Goal: Transaction & Acquisition: Book appointment/travel/reservation

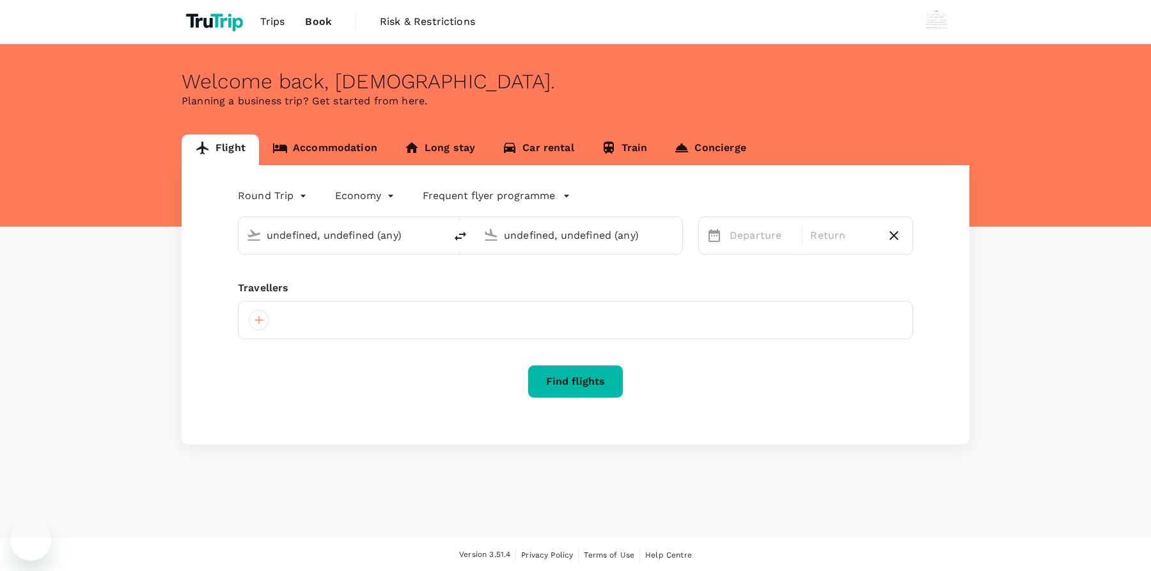
type input "Soekarno-Hatta Intl (CGK)"
type input "London Heathrow (LHR)"
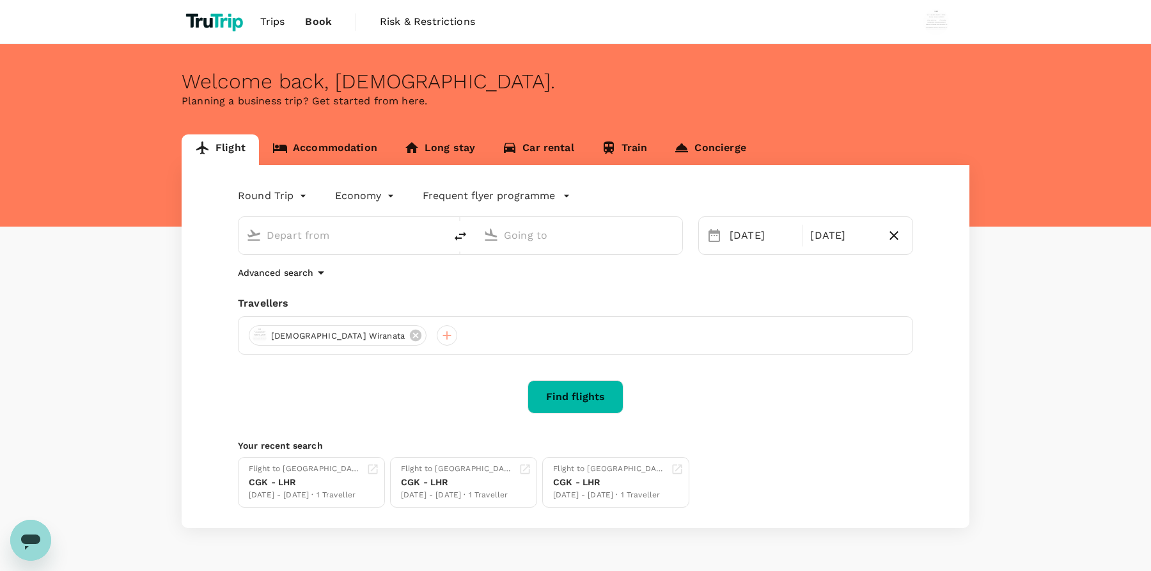
type input "Soekarno-Hatta Intl (CGK)"
type input "London Heathrow (LHR)"
type input "Soekarno-Hatta Intl (CGK)"
type input "London Heathrow (LHR)"
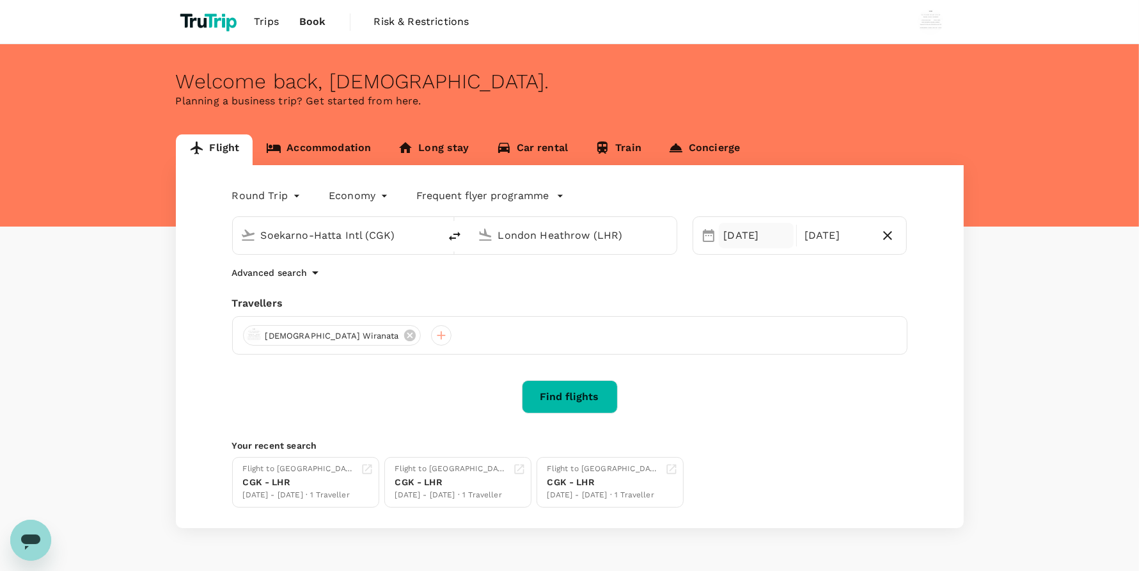
click at [752, 229] on div "[DATE]" at bounding box center [756, 236] width 75 height 26
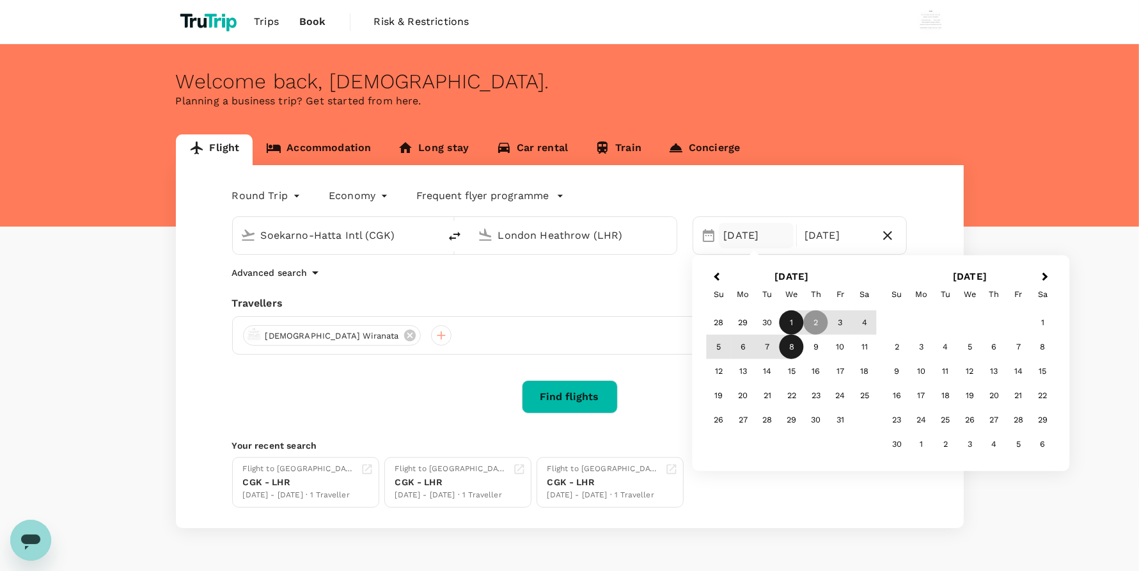
click at [795, 315] on div "1" at bounding box center [792, 322] width 24 height 24
click at [763, 338] on div "7" at bounding box center [767, 346] width 24 height 24
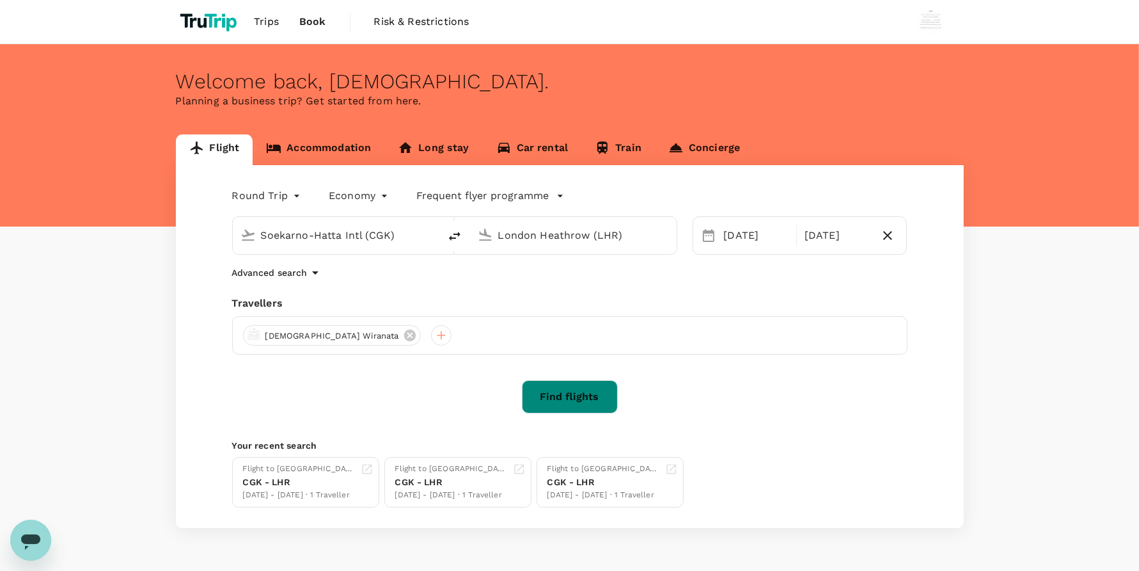
click at [561, 389] on button "Find flights" at bounding box center [570, 396] width 96 height 33
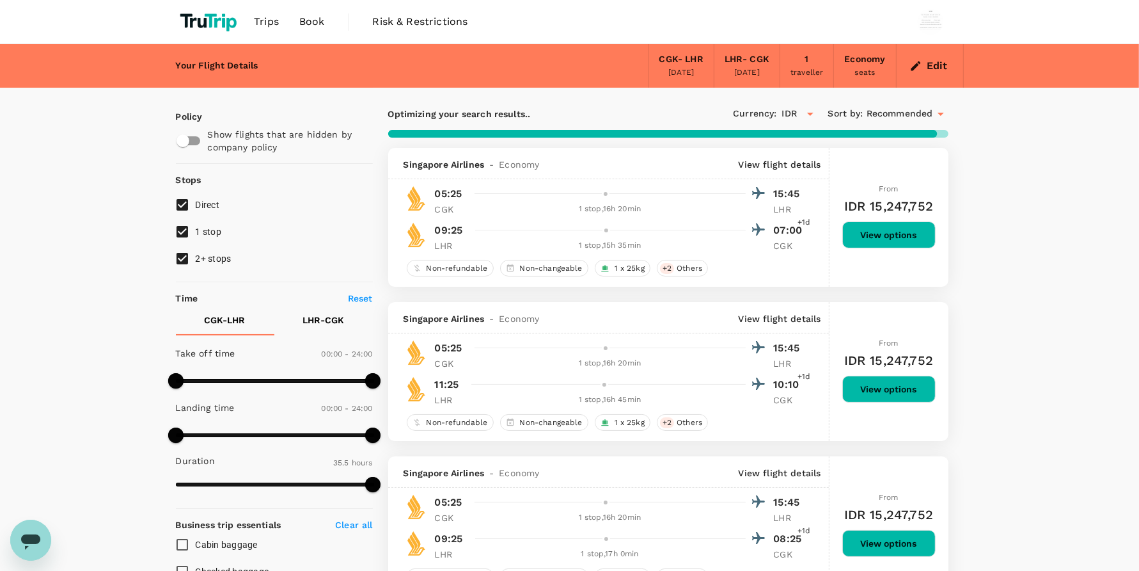
type input "2135"
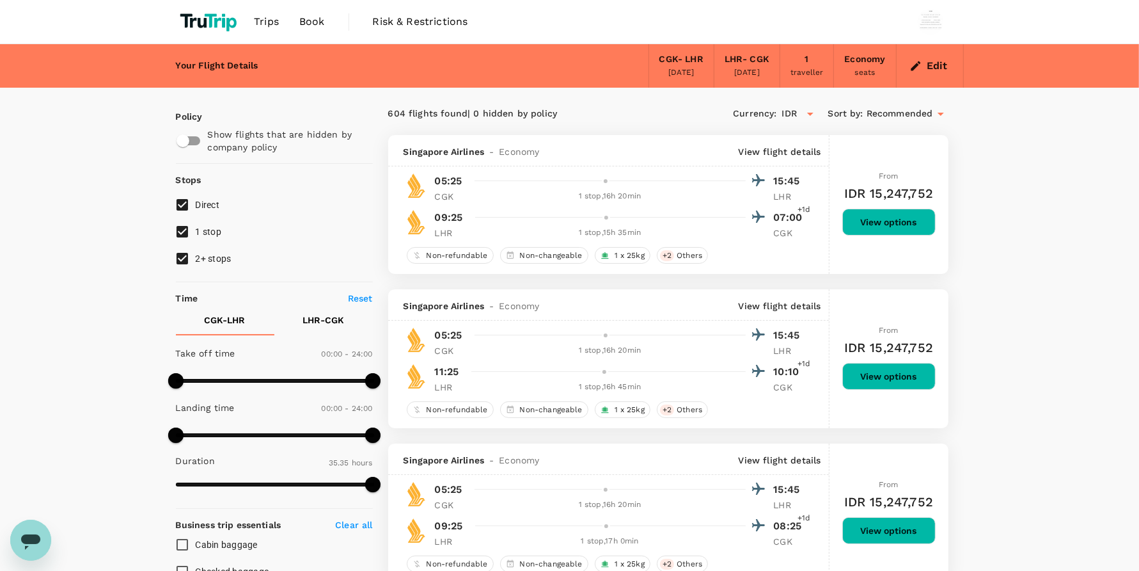
click at [874, 17] on div "Trips Book Risk & Restrictions" at bounding box center [570, 21] width 788 height 43
drag, startPoint x: 1041, startPoint y: 36, endPoint x: 1034, endPoint y: 42, distance: 8.7
click at [925, 69] on button "Edit" at bounding box center [930, 66] width 46 height 20
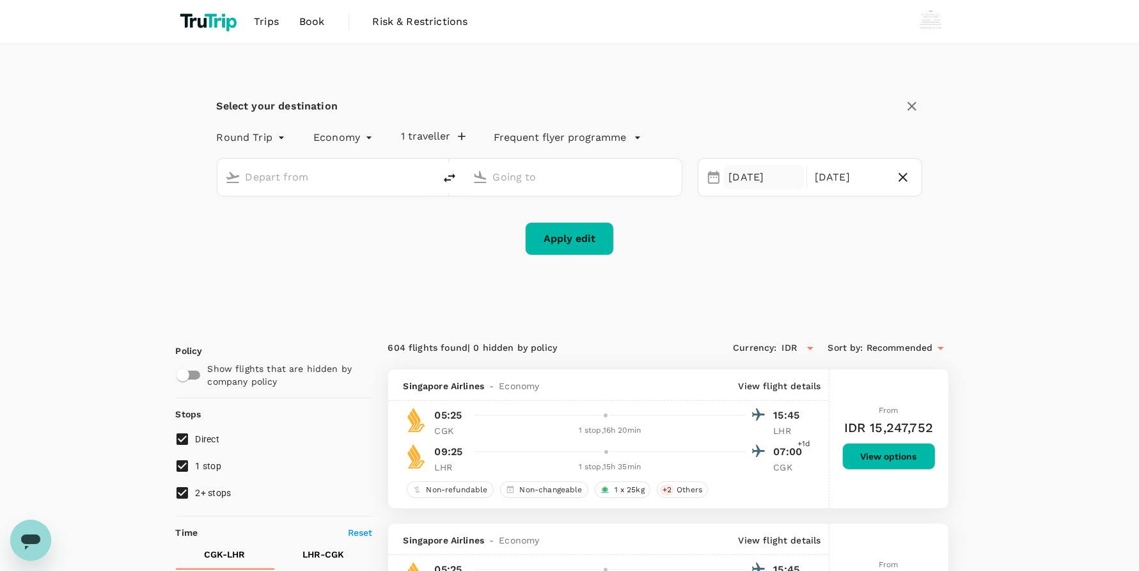
click at [752, 175] on div "[DATE]" at bounding box center [764, 177] width 80 height 25
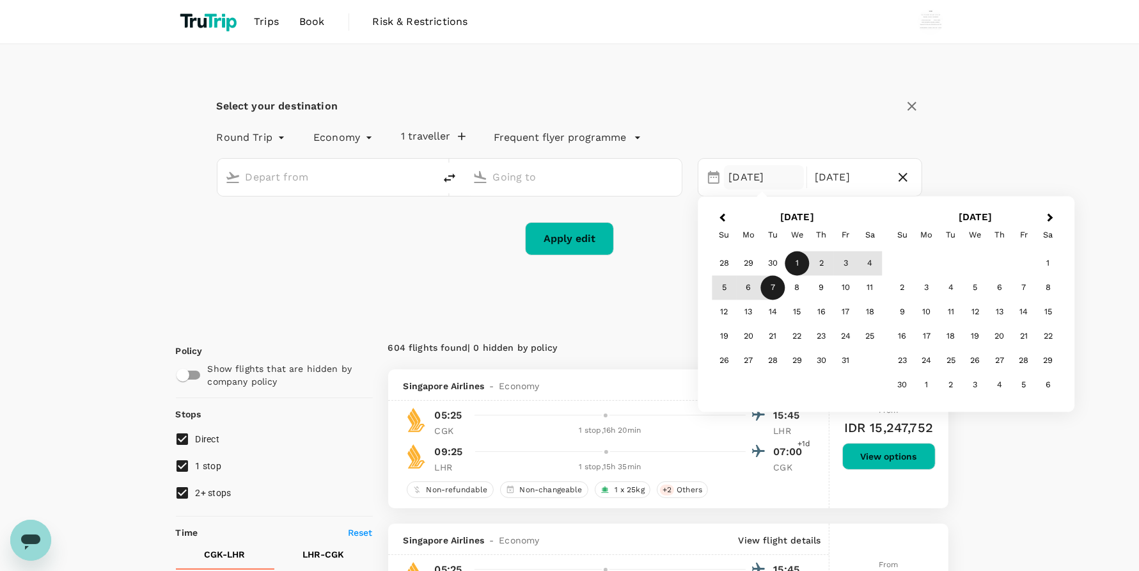
click at [743, 123] on div "Round Trip roundtrip Economy economy 1 traveller Frequent flyer programme" at bounding box center [557, 135] width 732 height 26
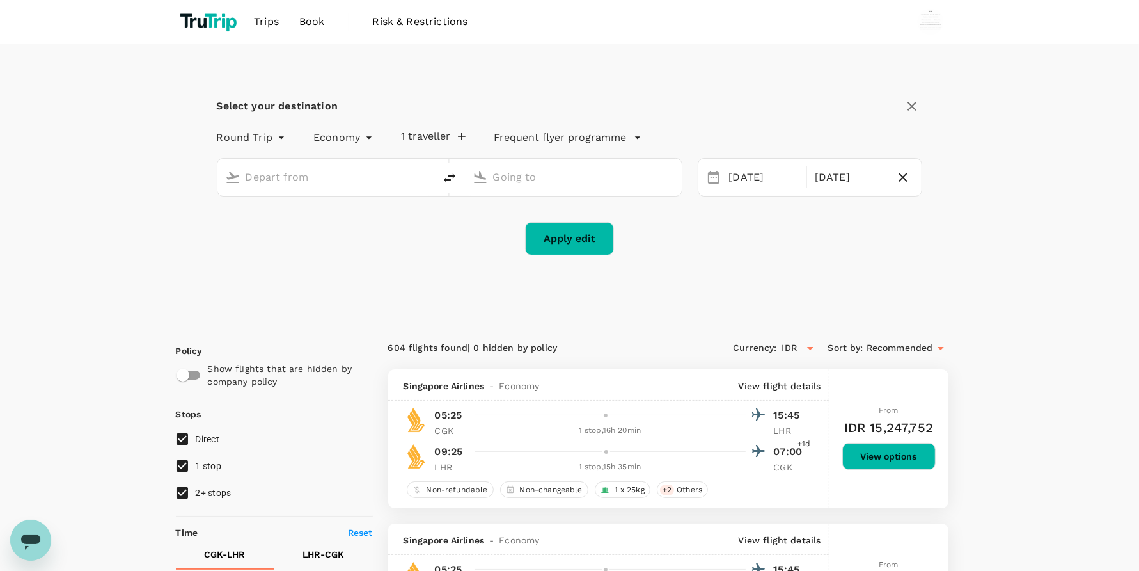
click at [352, 181] on input "text" at bounding box center [327, 177] width 162 height 20
type input "Soekarno-Hatta Intl (CGK)"
type input "London Heathrow (LHR)"
click at [711, 184] on icon at bounding box center [713, 176] width 15 height 15
click at [737, 178] on div "[DATE]" at bounding box center [764, 177] width 80 height 25
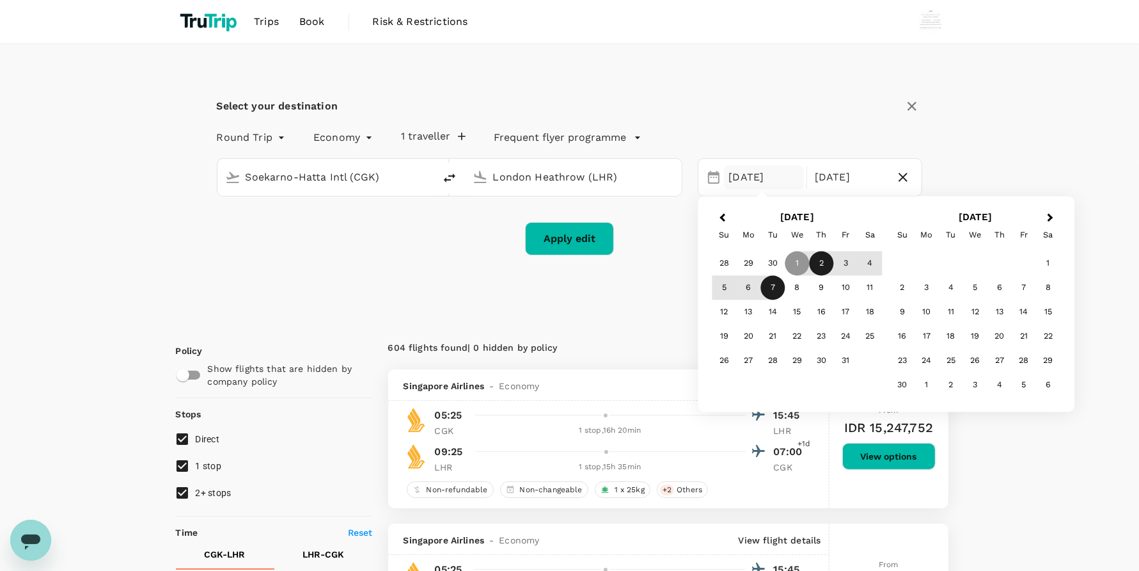
click at [826, 264] on div "2" at bounding box center [821, 263] width 24 height 24
click at [791, 288] on div "8" at bounding box center [797, 288] width 24 height 24
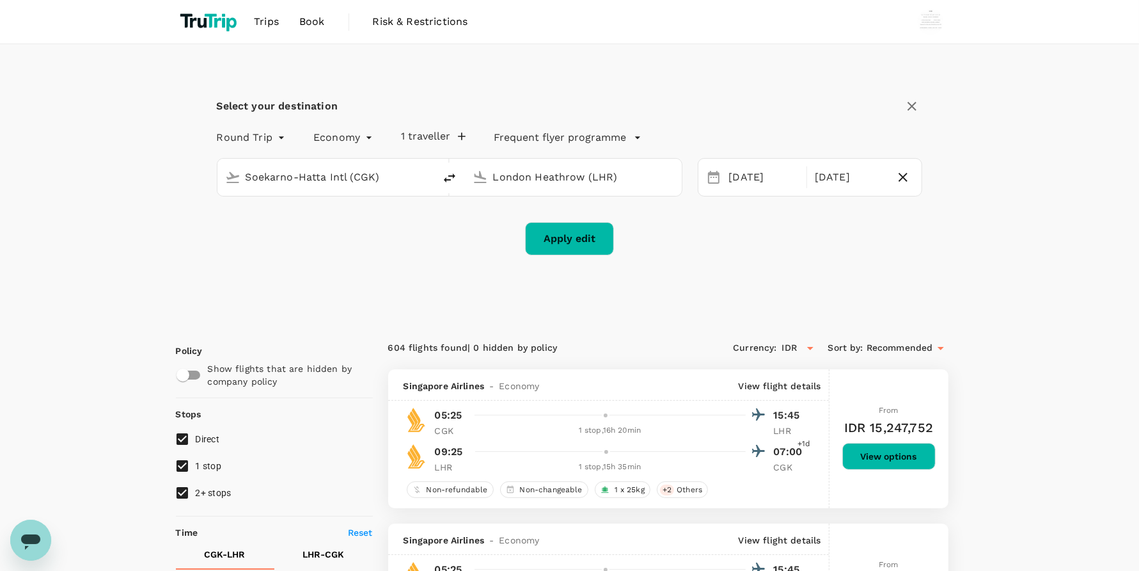
click at [564, 237] on button "Apply edit" at bounding box center [569, 238] width 89 height 33
checkbox input "false"
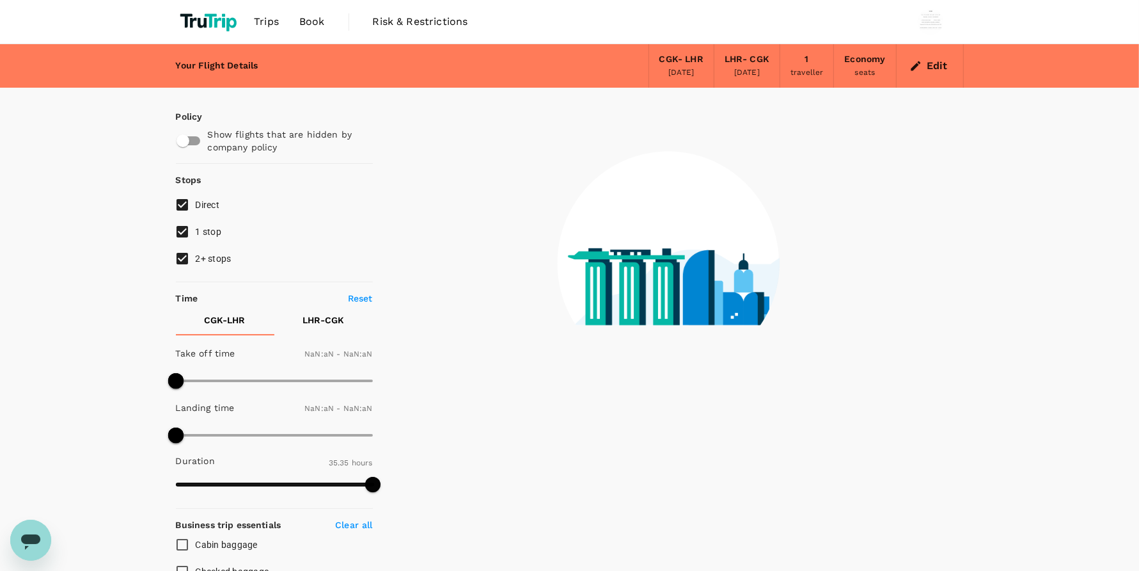
type input "1440"
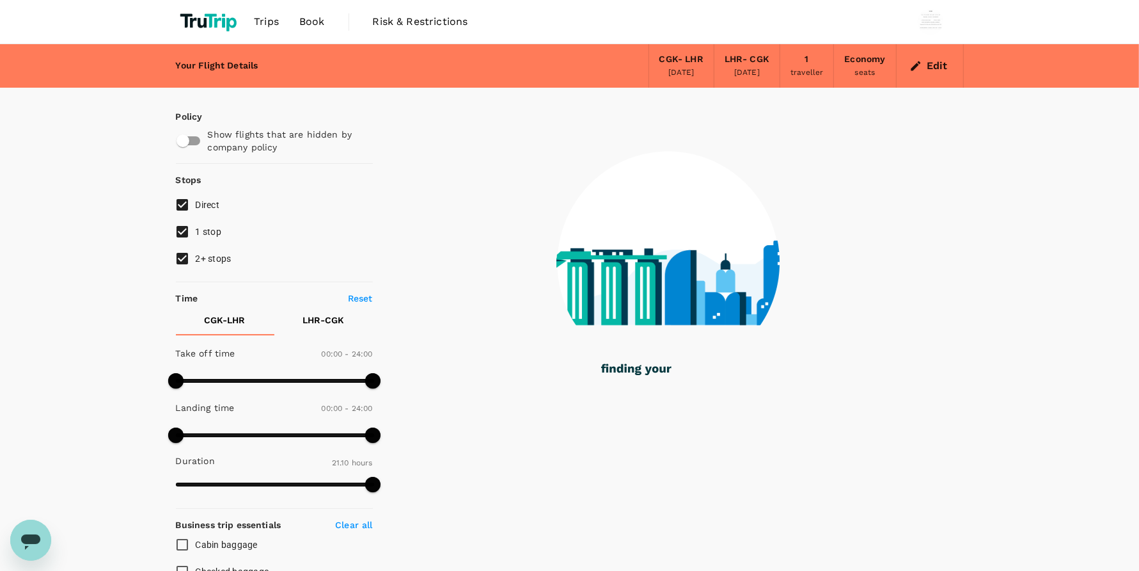
type input "1270"
checkbox input "true"
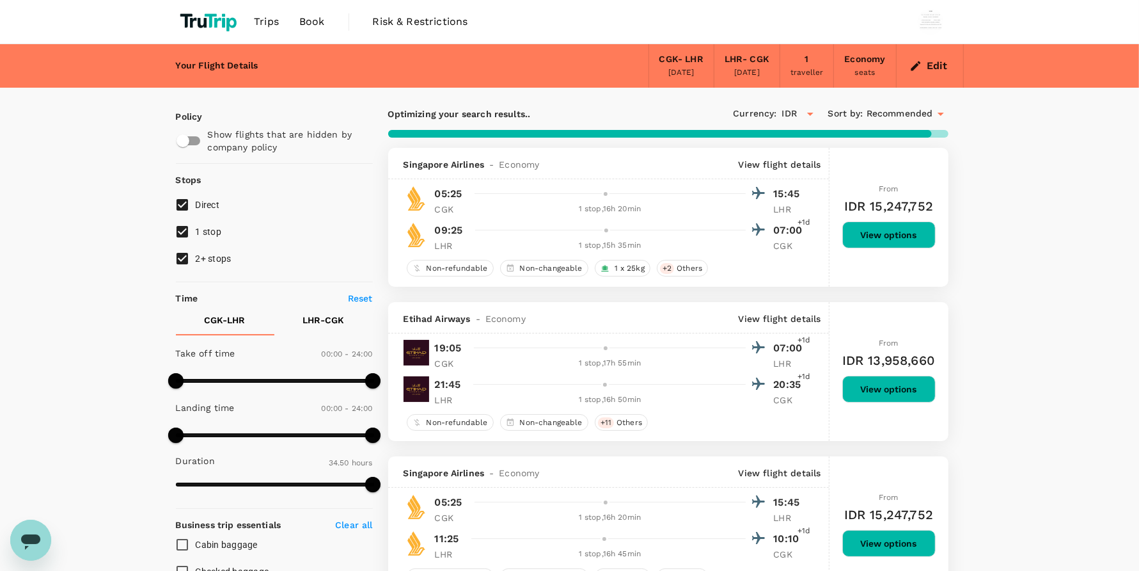
type input "2135"
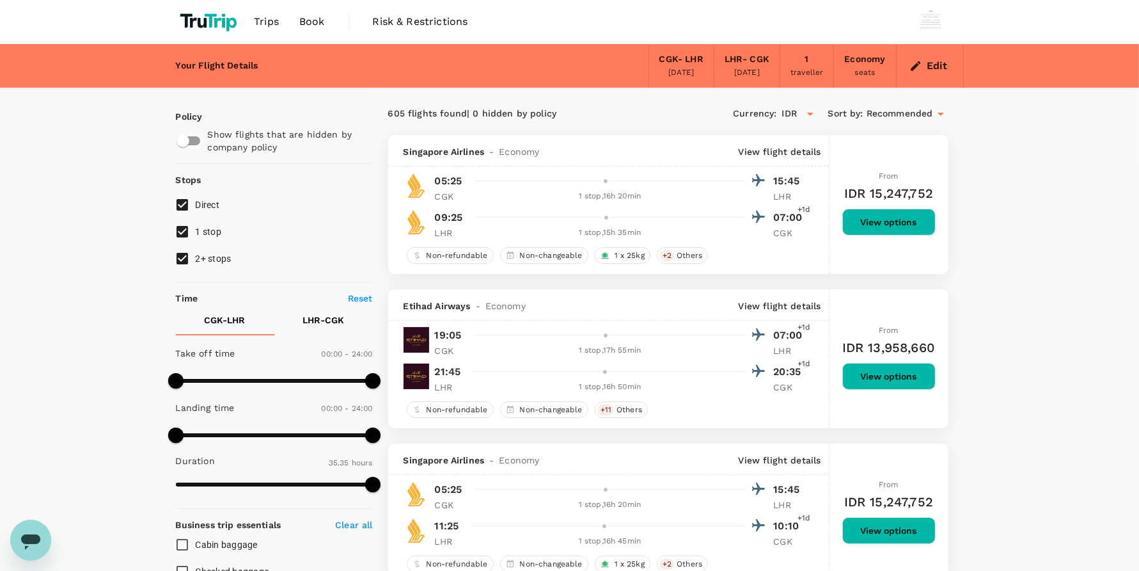
click at [906, 74] on div "Edit" at bounding box center [930, 65] width 67 height 43
click at [918, 68] on icon "button" at bounding box center [915, 65] width 13 height 13
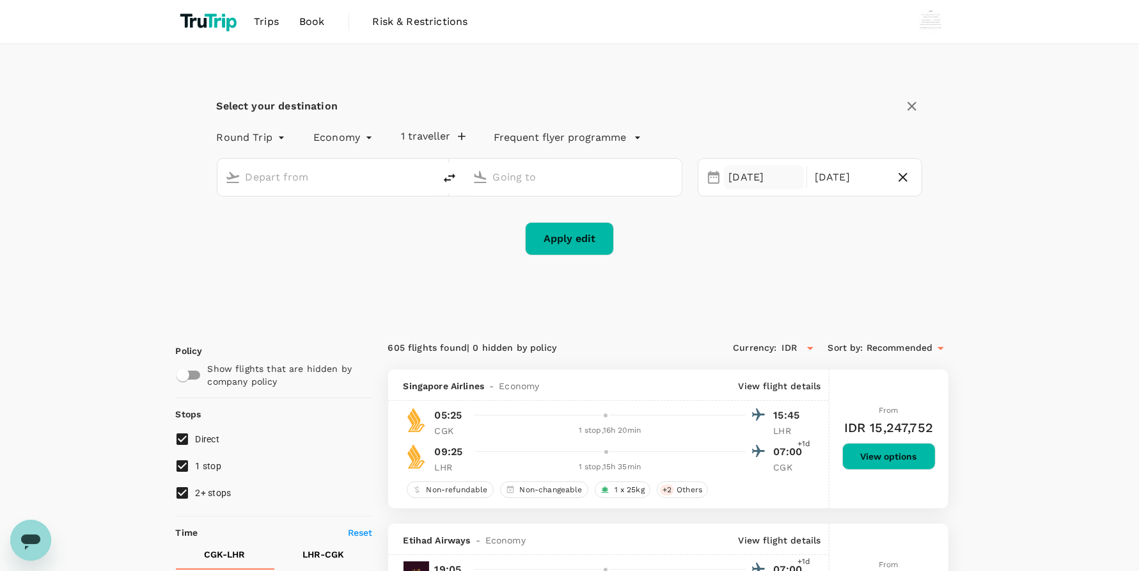
click at [739, 180] on div "[DATE]" at bounding box center [764, 177] width 80 height 25
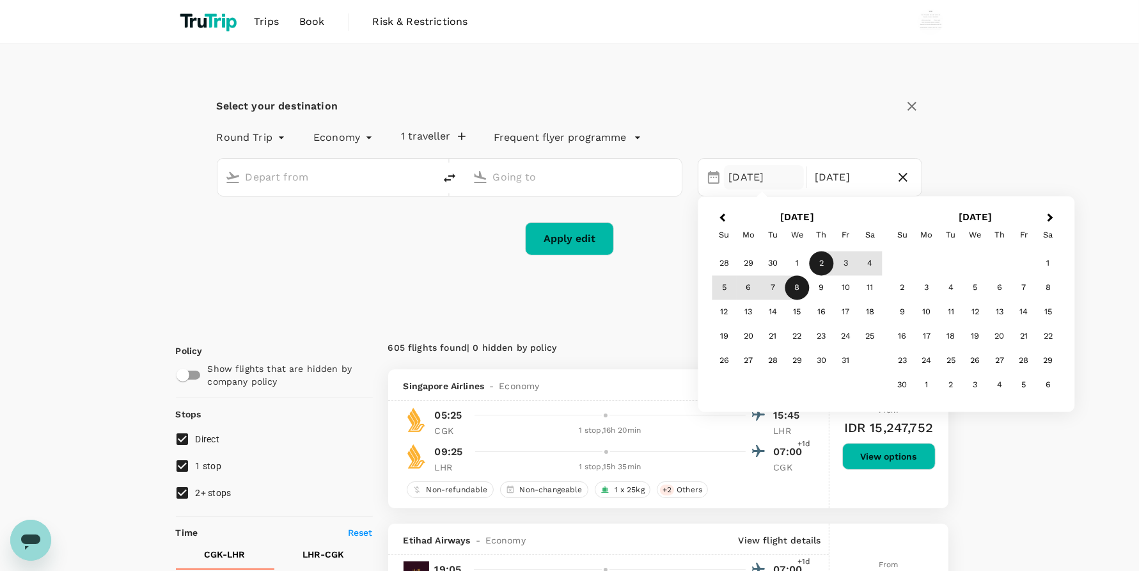
type input "Soekarno-Hatta Intl (CGK)"
type input "London Heathrow (LHR)"
click at [804, 257] on div "1" at bounding box center [797, 263] width 24 height 24
click at [772, 285] on div "7" at bounding box center [772, 288] width 24 height 24
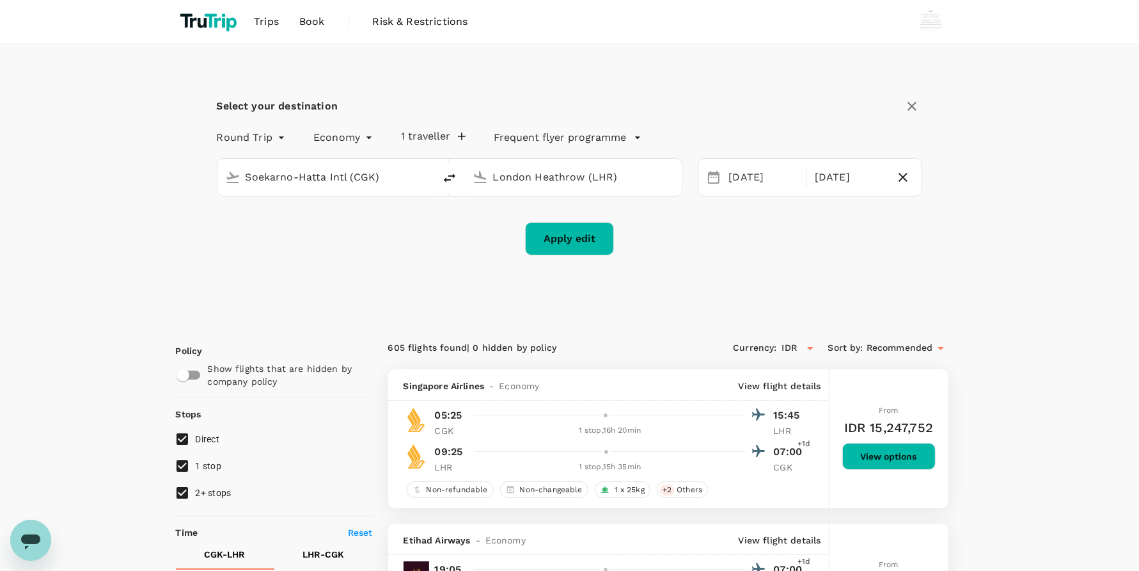
click at [576, 237] on button "Apply edit" at bounding box center [569, 238] width 89 height 33
checkbox input "false"
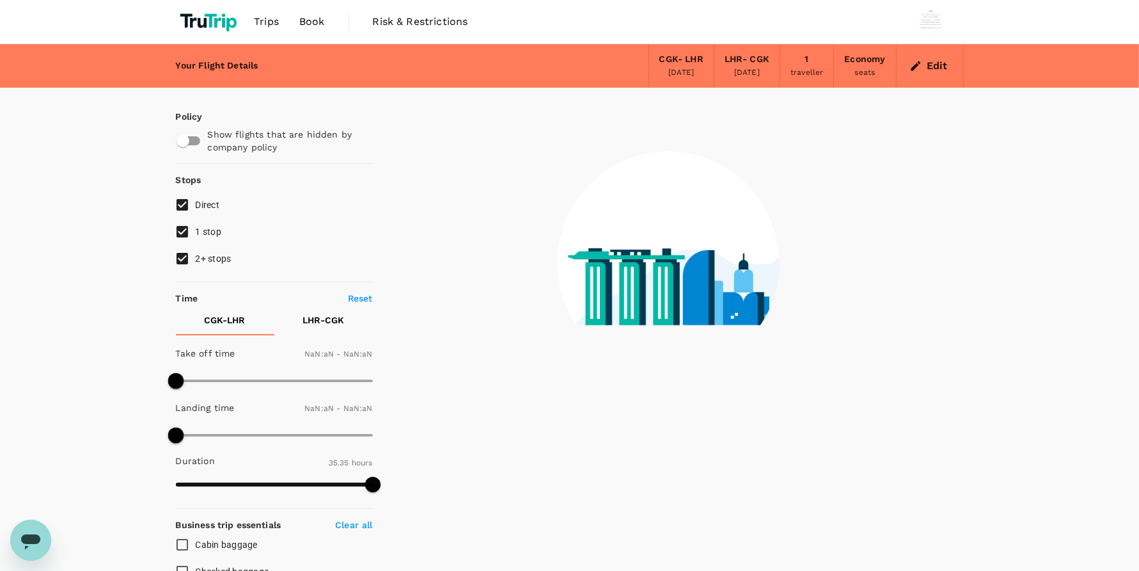
type input "1440"
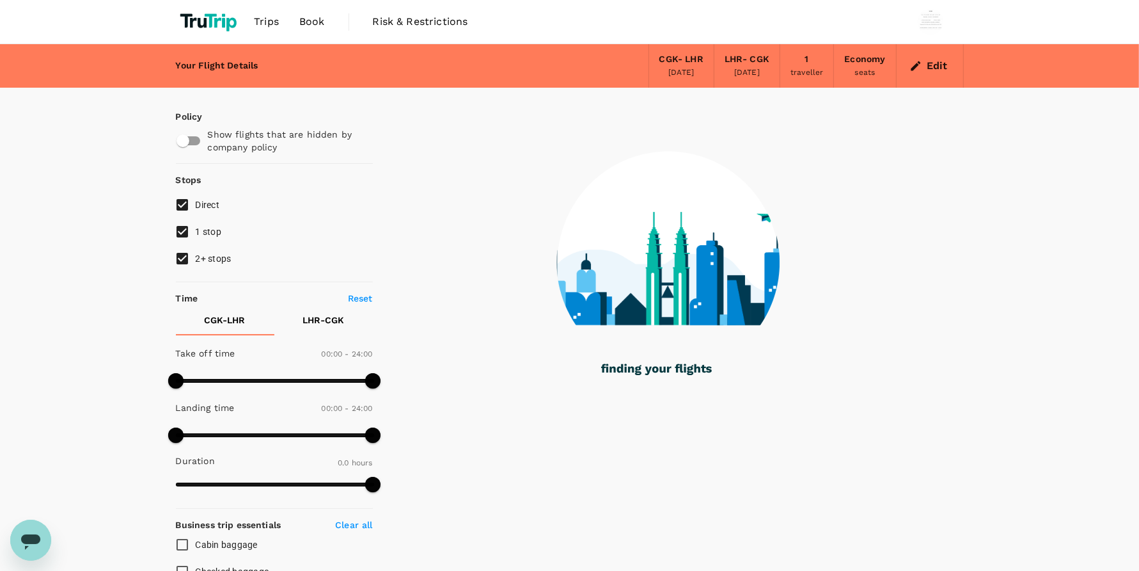
type input "1855"
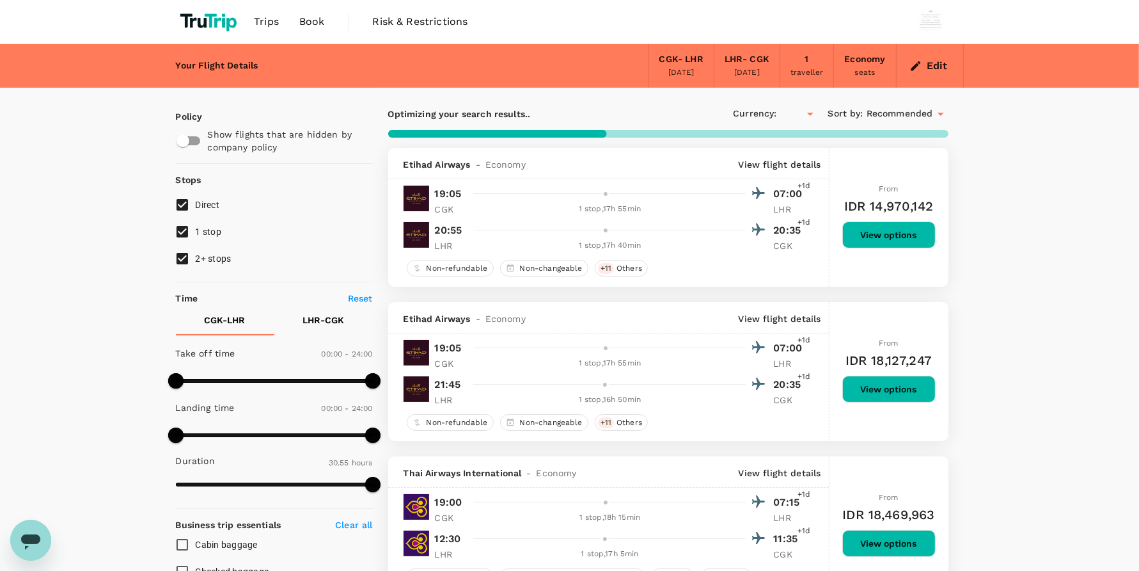
checkbox input "true"
type input "IDR"
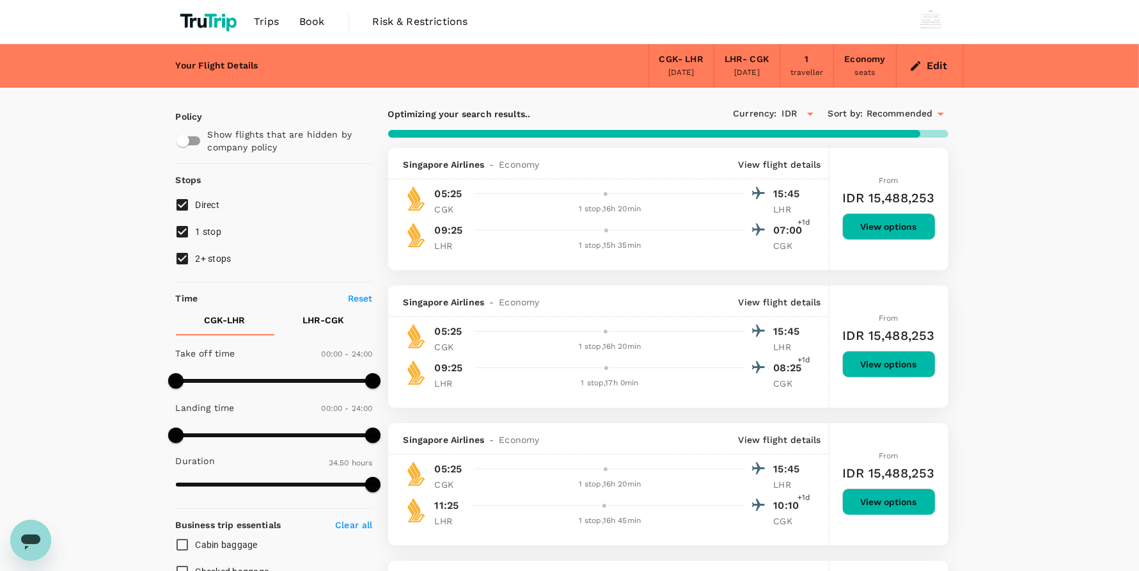
type input "2135"
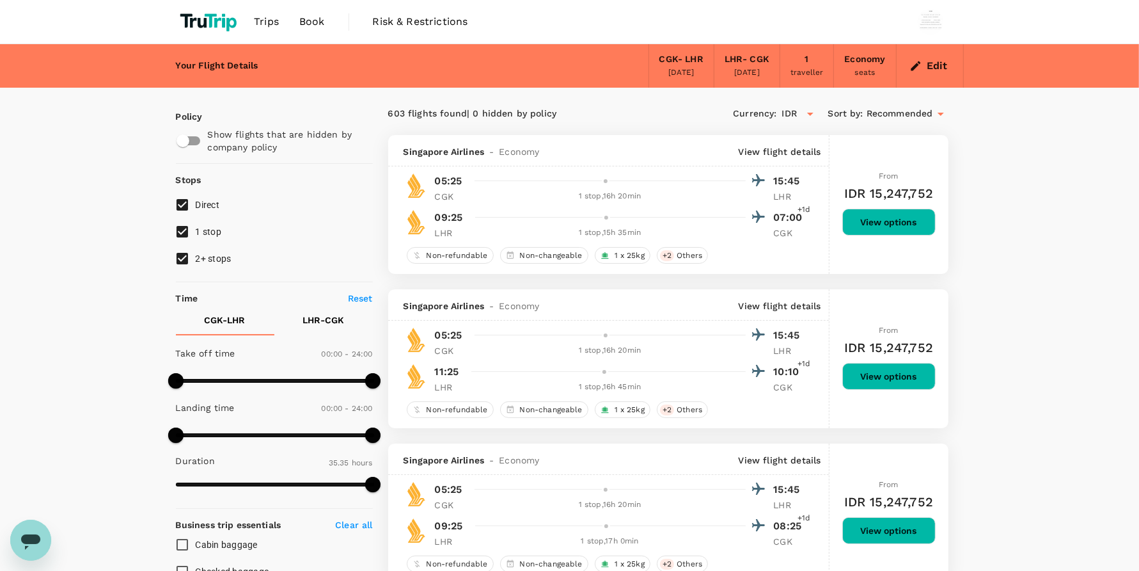
click at [311, 28] on span "Book" at bounding box center [312, 21] width 26 height 15
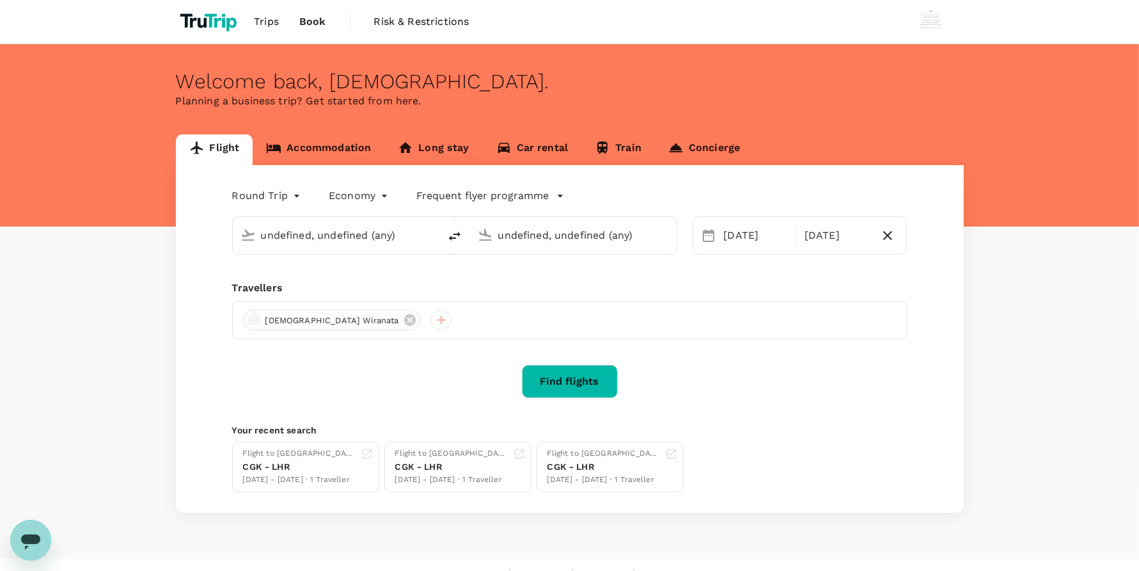
type input "Soekarno-Hatta Intl (CGK)"
type input "London Heathrow (LHR)"
type input "Soekarno-Hatta Intl (CGK)"
type input "London Heathrow (LHR)"
type input "Soekarno-Hatta Intl (CGK)"
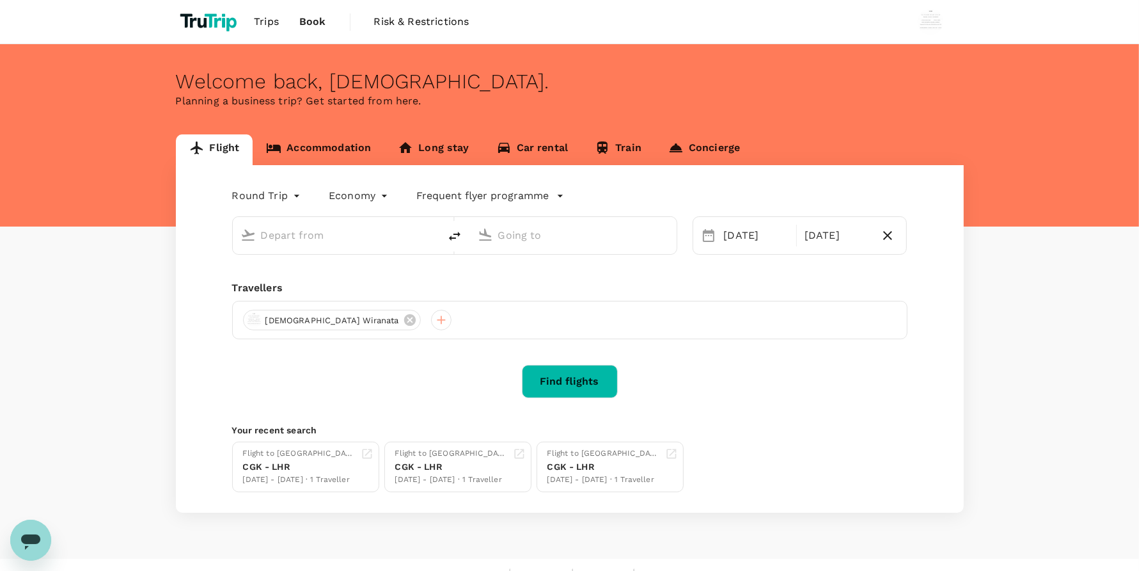
type input "London Heathrow (LHR)"
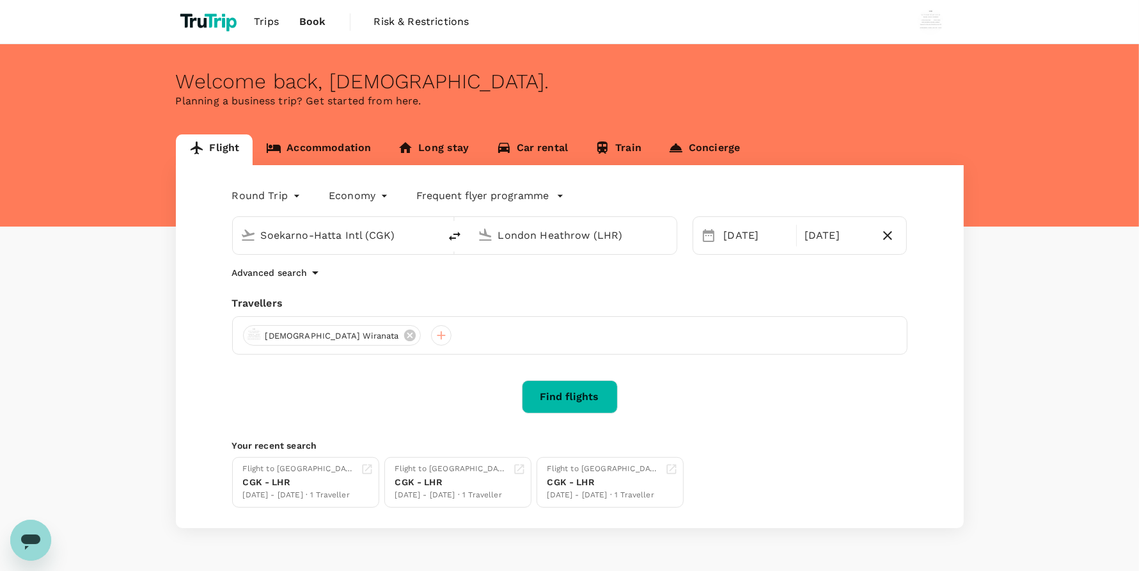
click at [902, 71] on div "Welcome back , Wisnu ." at bounding box center [570, 82] width 788 height 24
click at [602, 405] on button "Find flights" at bounding box center [570, 396] width 96 height 33
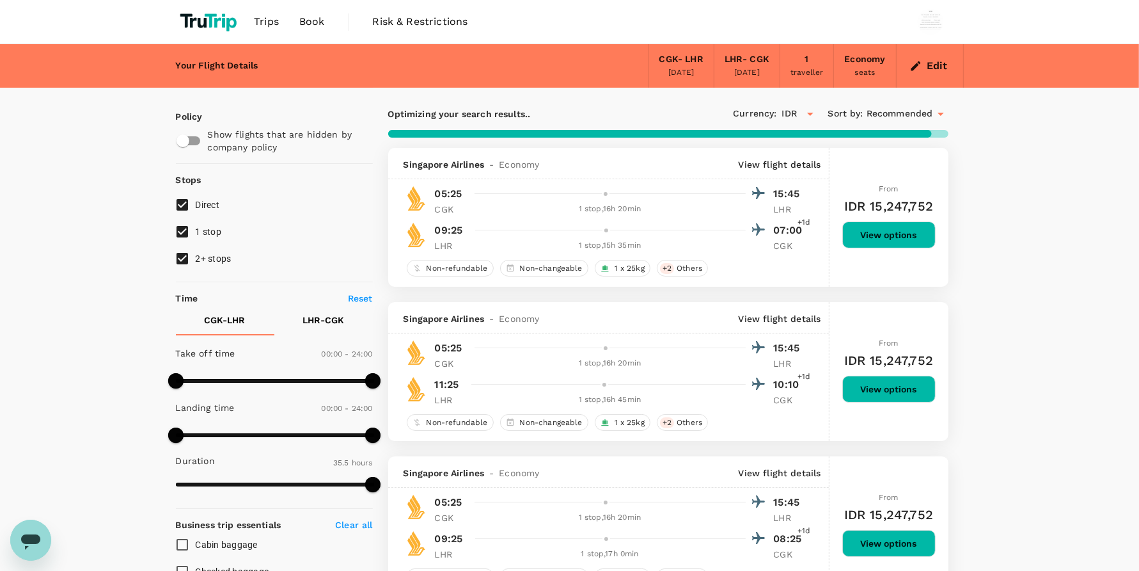
type input "2135"
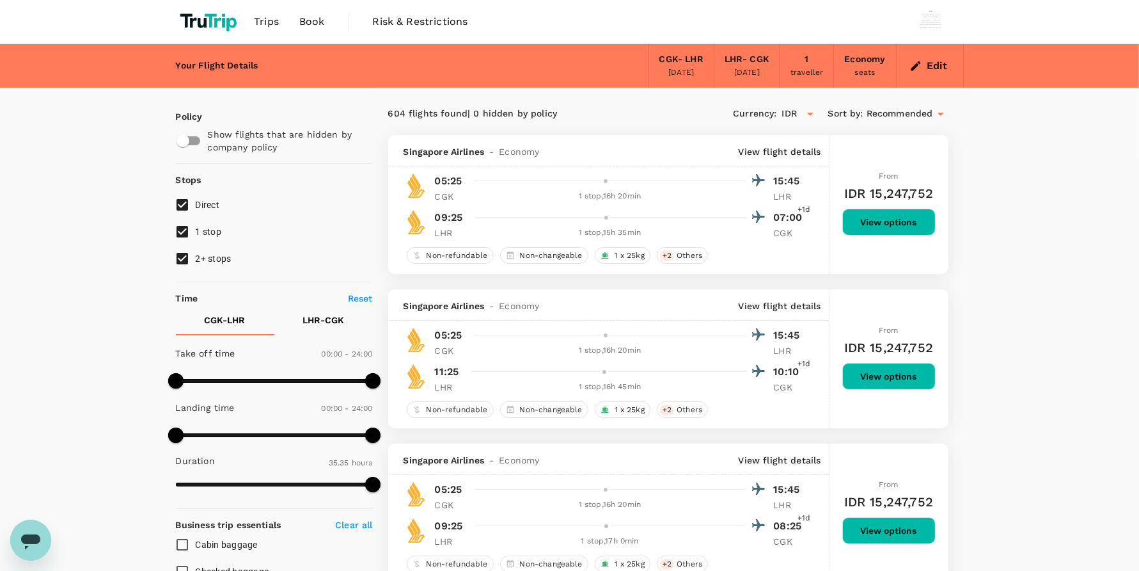
click at [311, 27] on span "Book" at bounding box center [312, 21] width 26 height 15
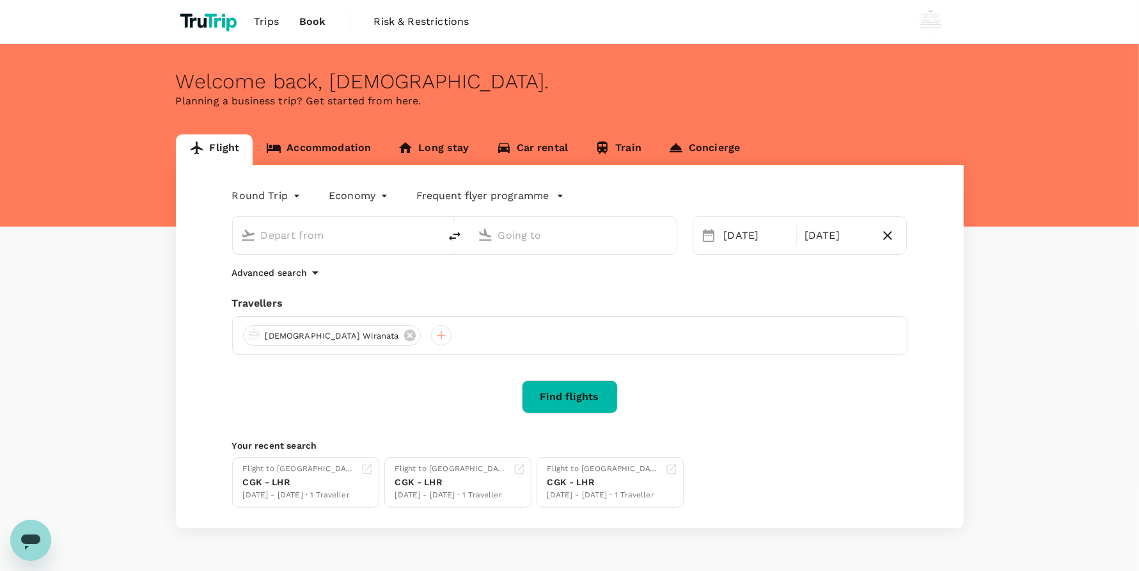
type input "Soekarno-Hatta Intl (CGK)"
type input "London Heathrow (LHR)"
type input "Soekarno-Hatta Intl (CGK)"
type input "London Heathrow (LHR)"
click at [879, 122] on div "Welcome back , Wisnu . Planning a business trip? Get started from here." at bounding box center [569, 135] width 1139 height 182
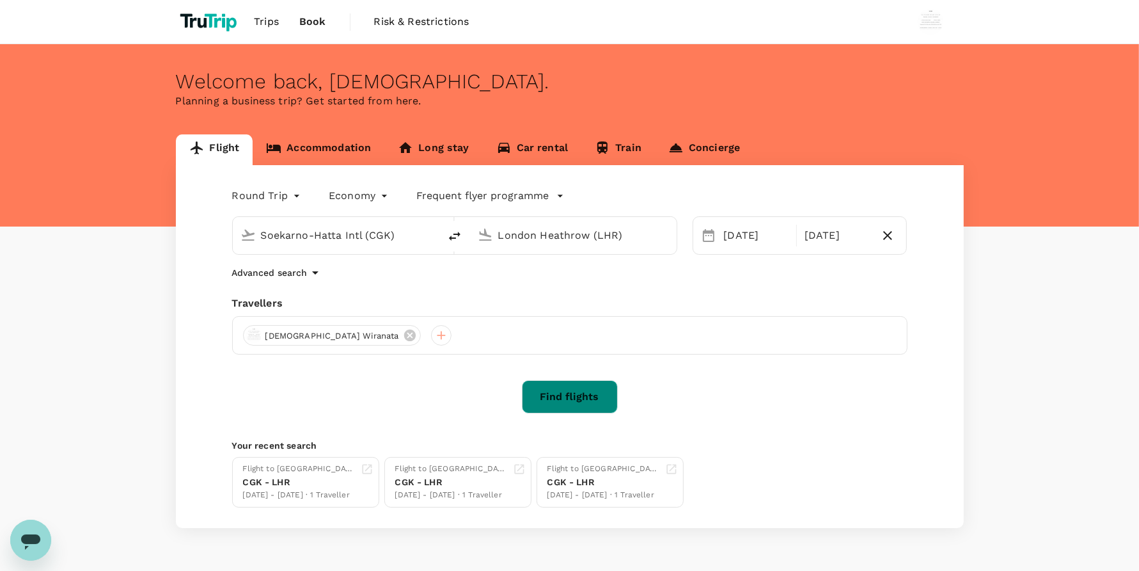
click at [597, 400] on button "Find flights" at bounding box center [570, 396] width 96 height 33
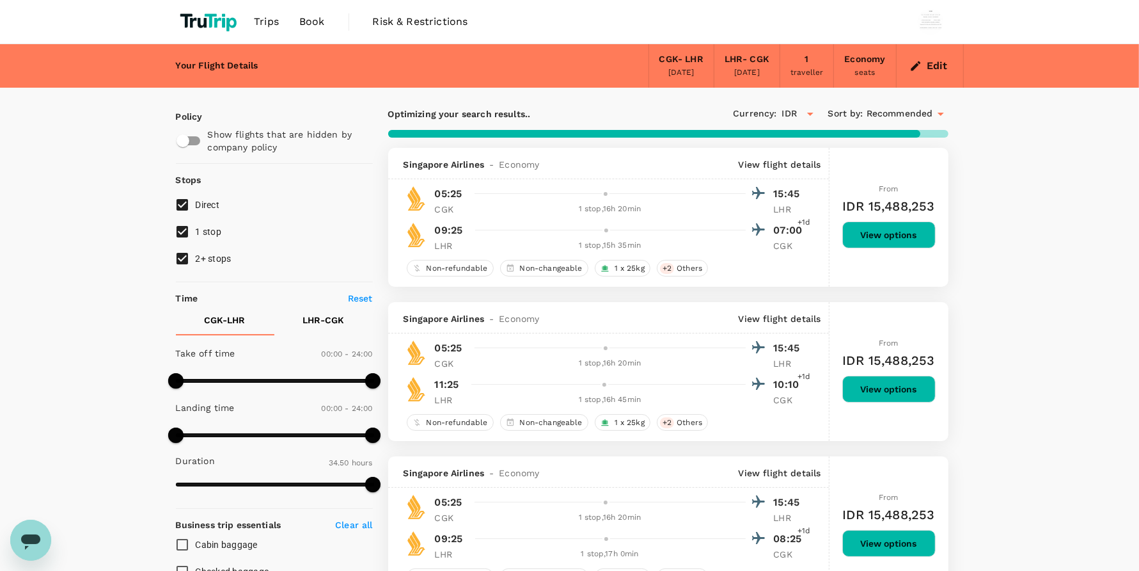
type input "2135"
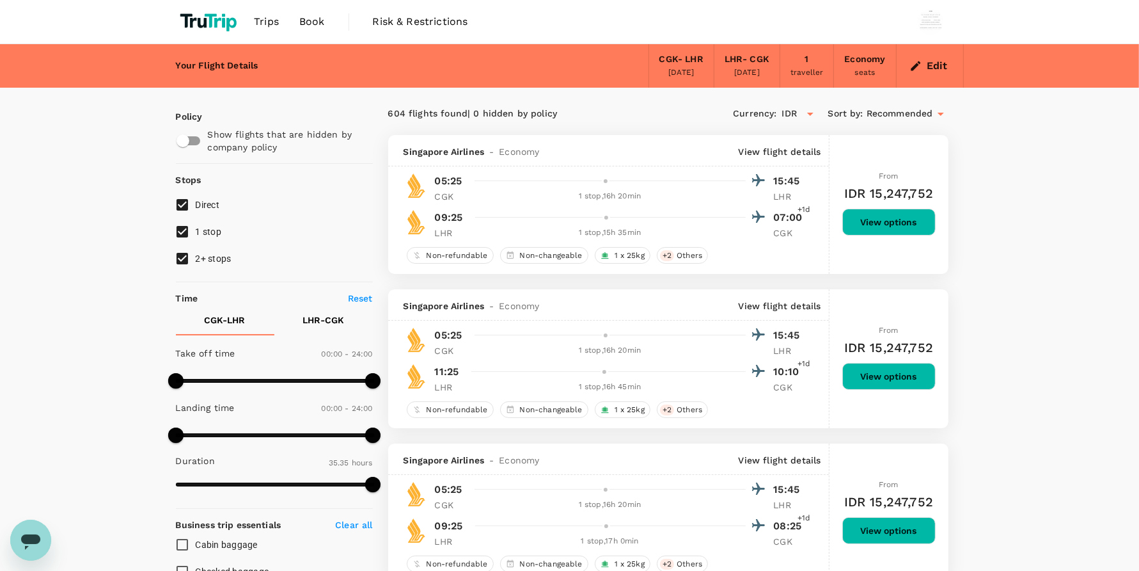
click at [318, 21] on span "Book" at bounding box center [312, 21] width 26 height 15
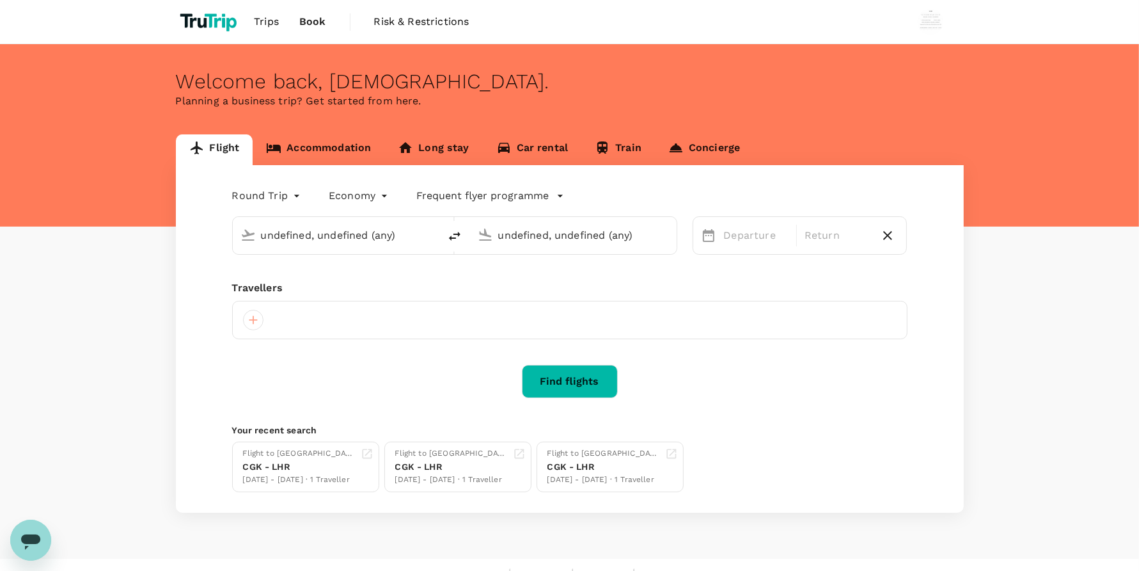
type input "Soekarno-Hatta Intl (CGK)"
type input "London Heathrow (LHR)"
type input "Soekarno-Hatta Intl (CGK)"
type input "London Heathrow (LHR)"
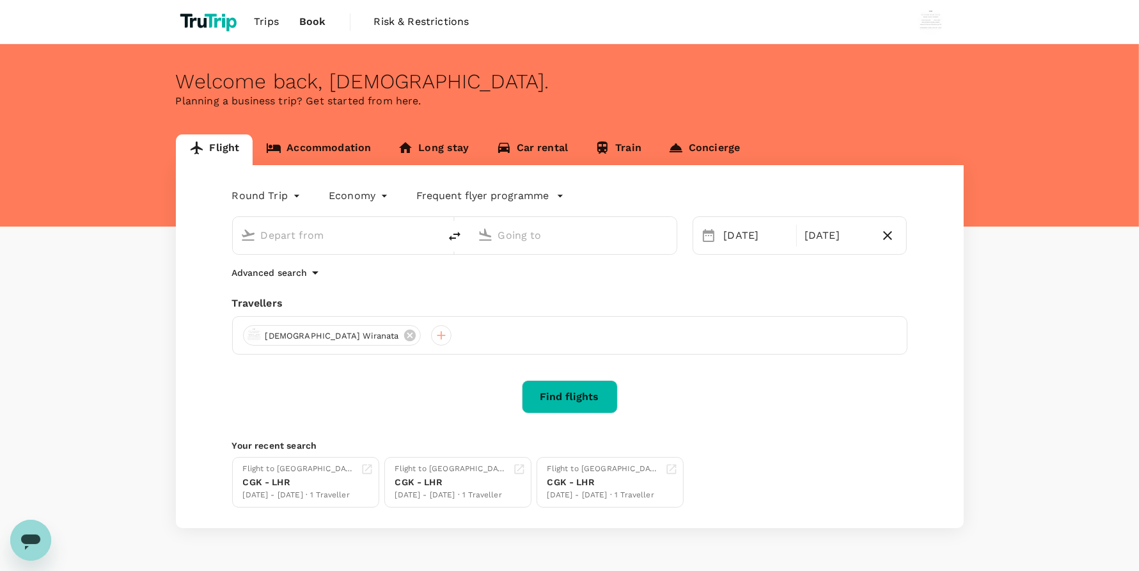
type input "Soekarno-Hatta Intl (CGK)"
type input "London Heathrow (LHR)"
click at [113, 163] on div "Flight Accommodation Long stay Car rental Train Concierge Round Trip roundtrip …" at bounding box center [569, 330] width 1139 height 393
click at [606, 398] on button "Find flights" at bounding box center [570, 396] width 96 height 33
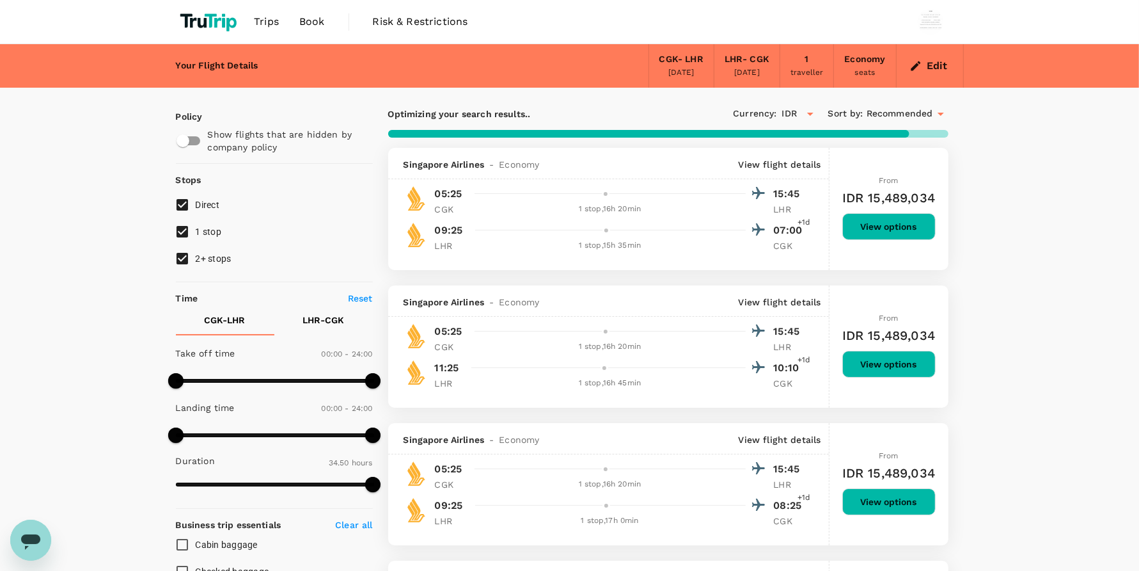
type input "2135"
